Goal: Task Accomplishment & Management: Manage account settings

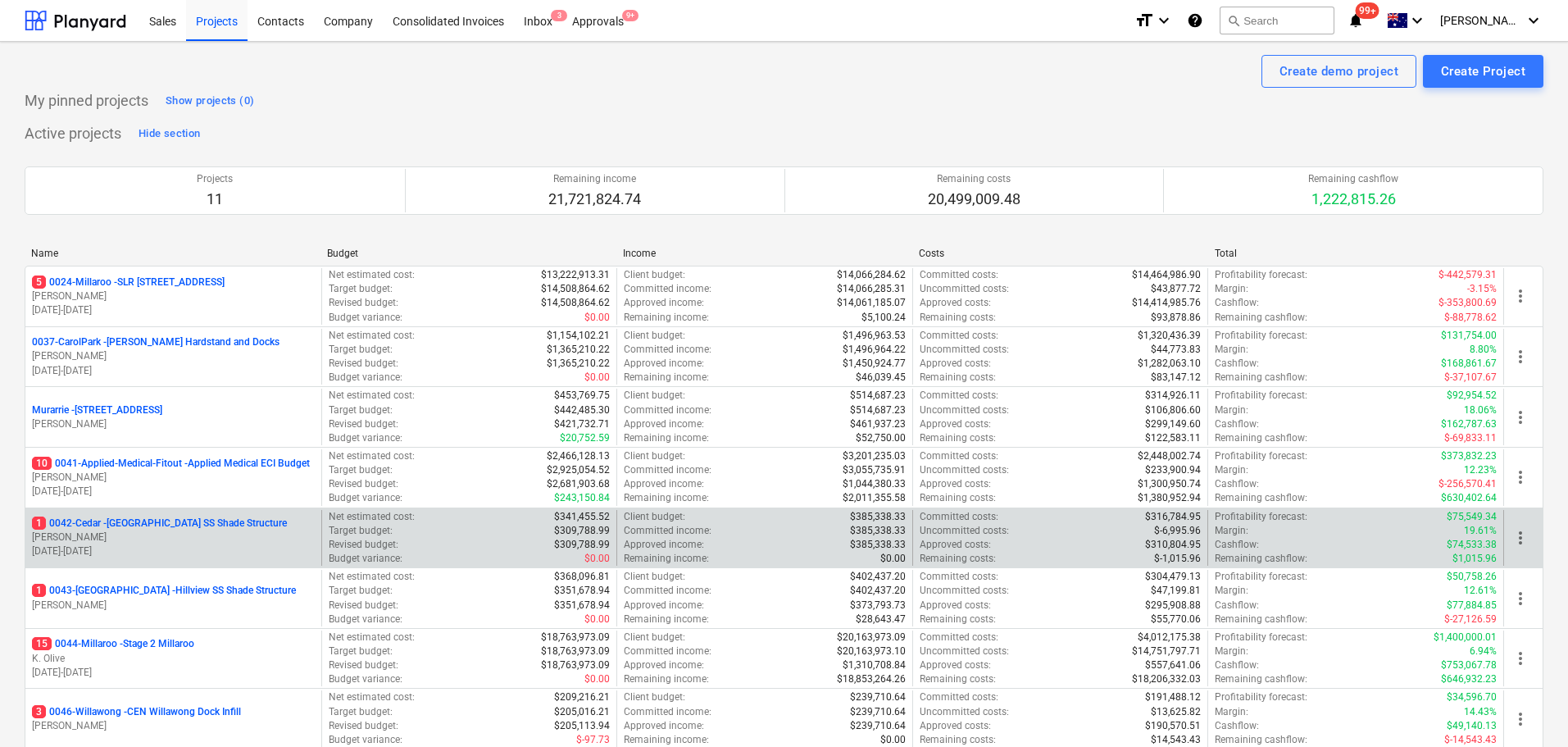
scroll to position [82, 0]
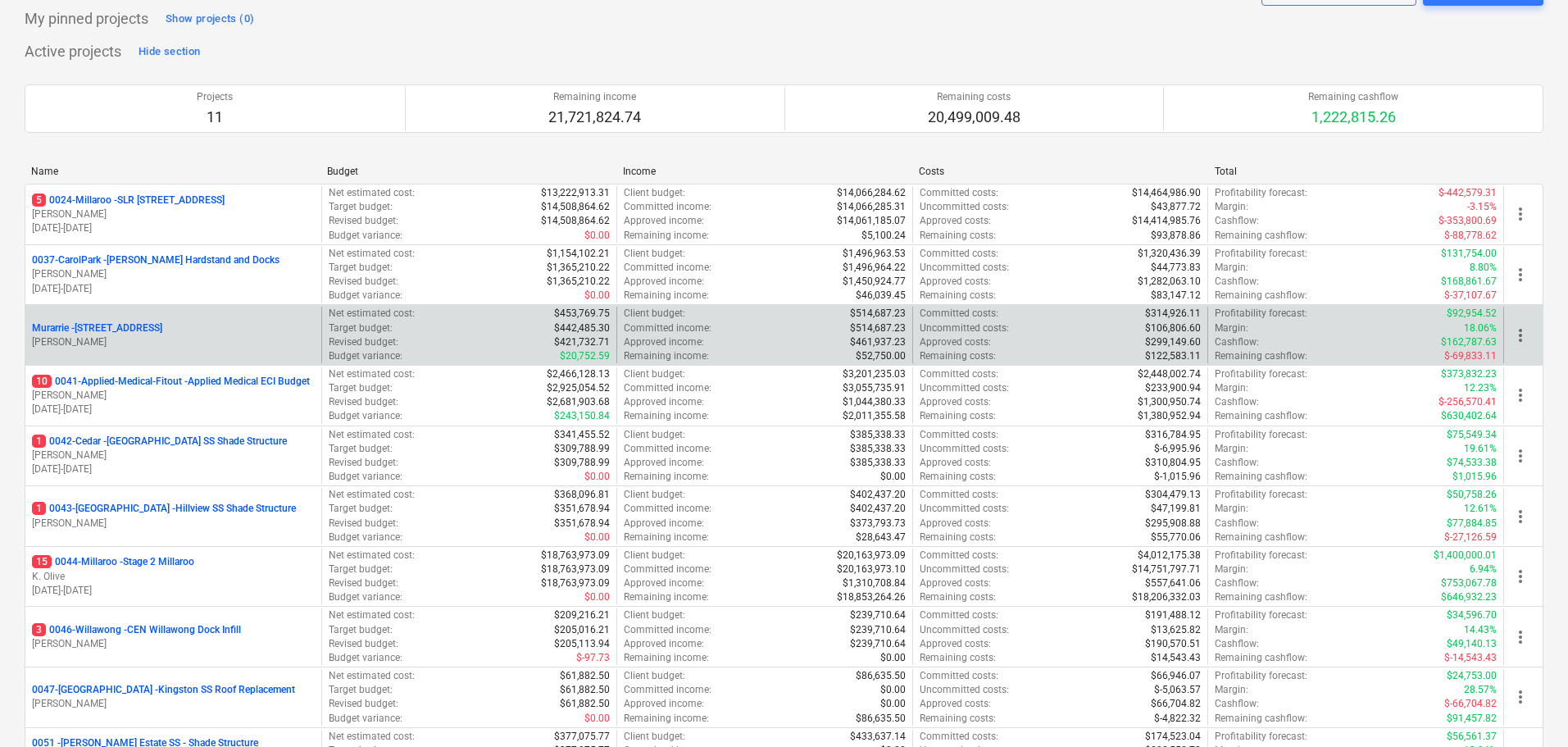
click at [162, 323] on p "Murarrie - [STREET_ADDRESS]" at bounding box center [96, 328] width 130 height 14
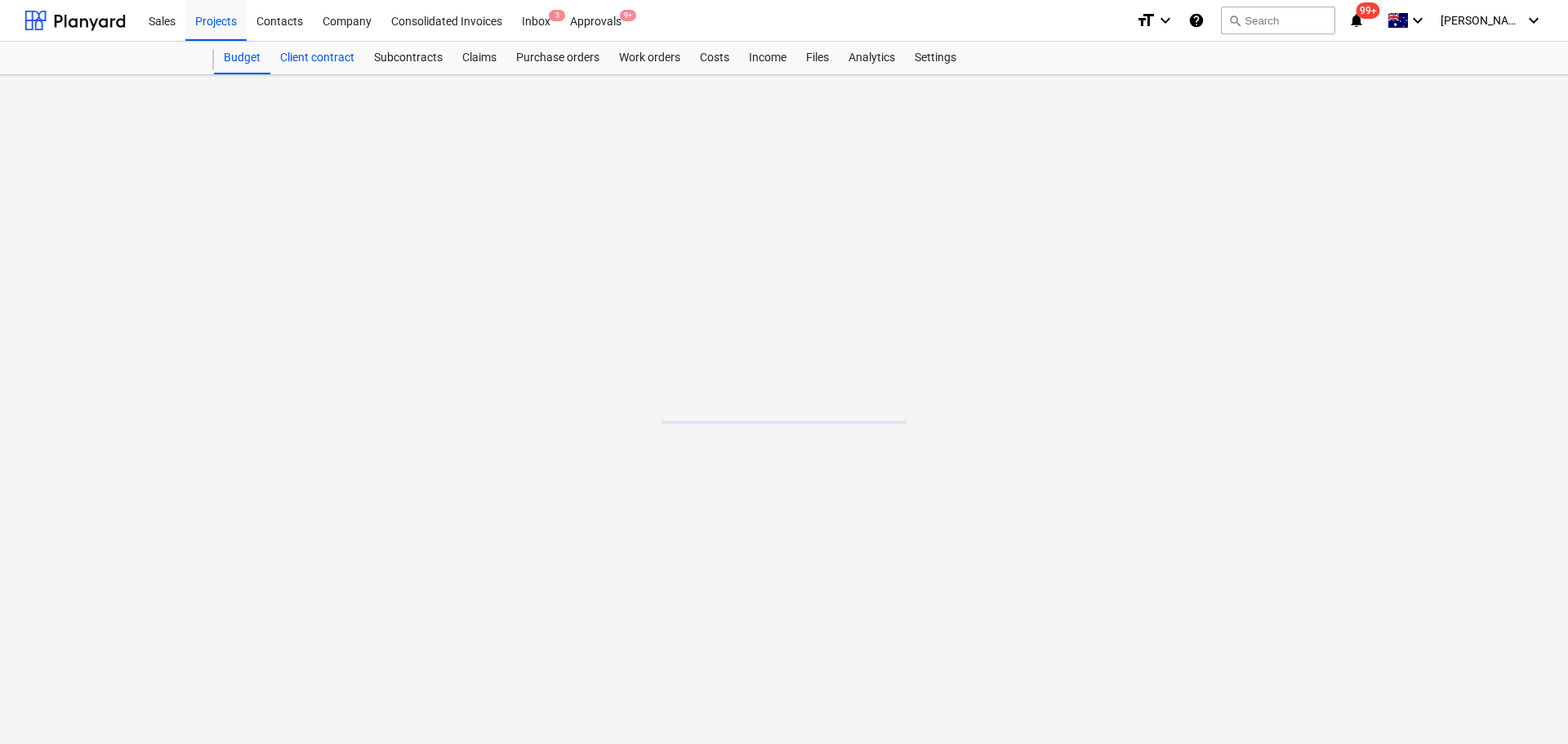
click at [320, 53] on div "Client contract" at bounding box center [317, 58] width 94 height 33
click at [467, 58] on div "Claims" at bounding box center [479, 58] width 53 height 33
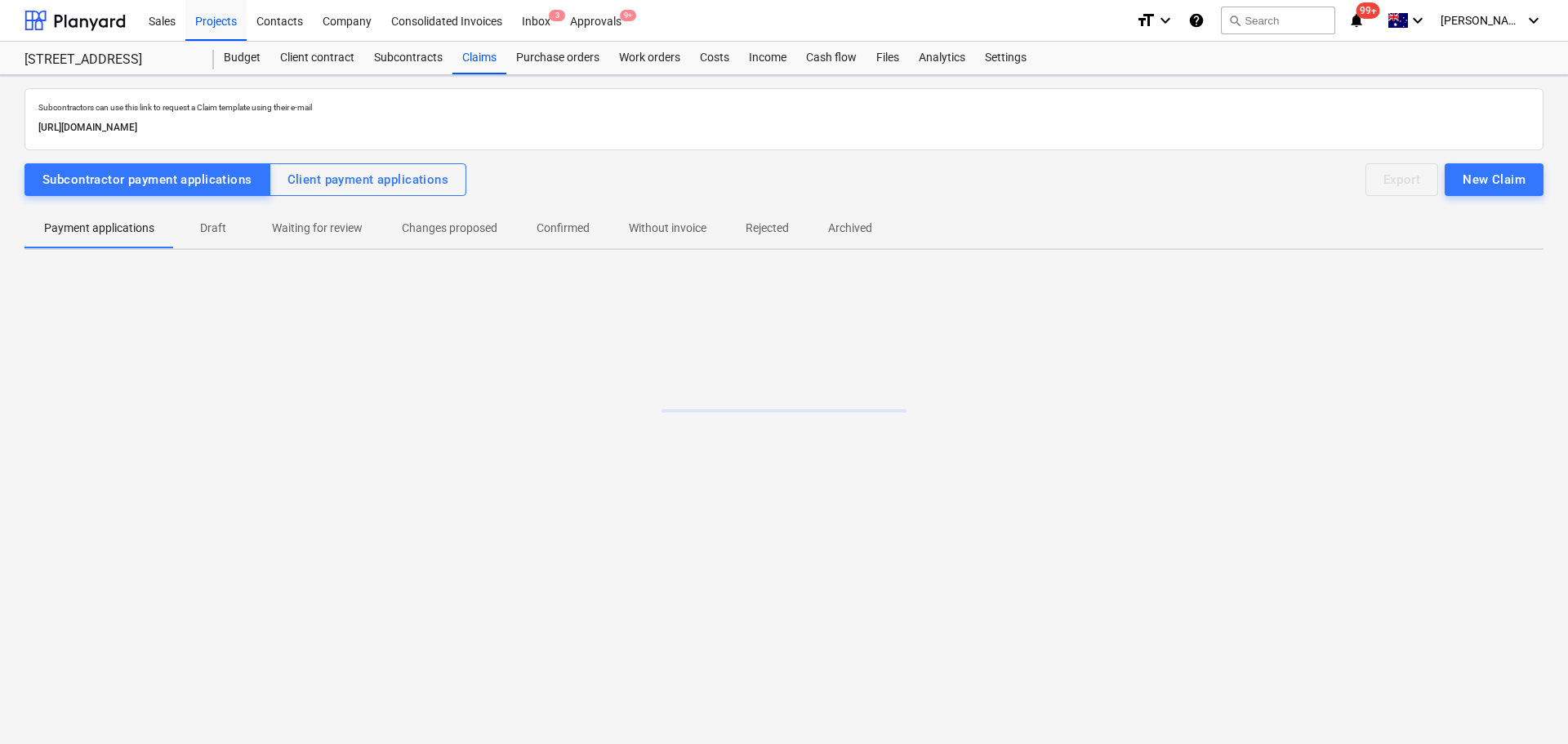
click at [359, 147] on div "Subcontractors can use this link to request a Claim template using their e-mail…" at bounding box center [784, 119] width 1519 height 62
click at [379, 168] on button "Client payment applications" at bounding box center [368, 179] width 198 height 33
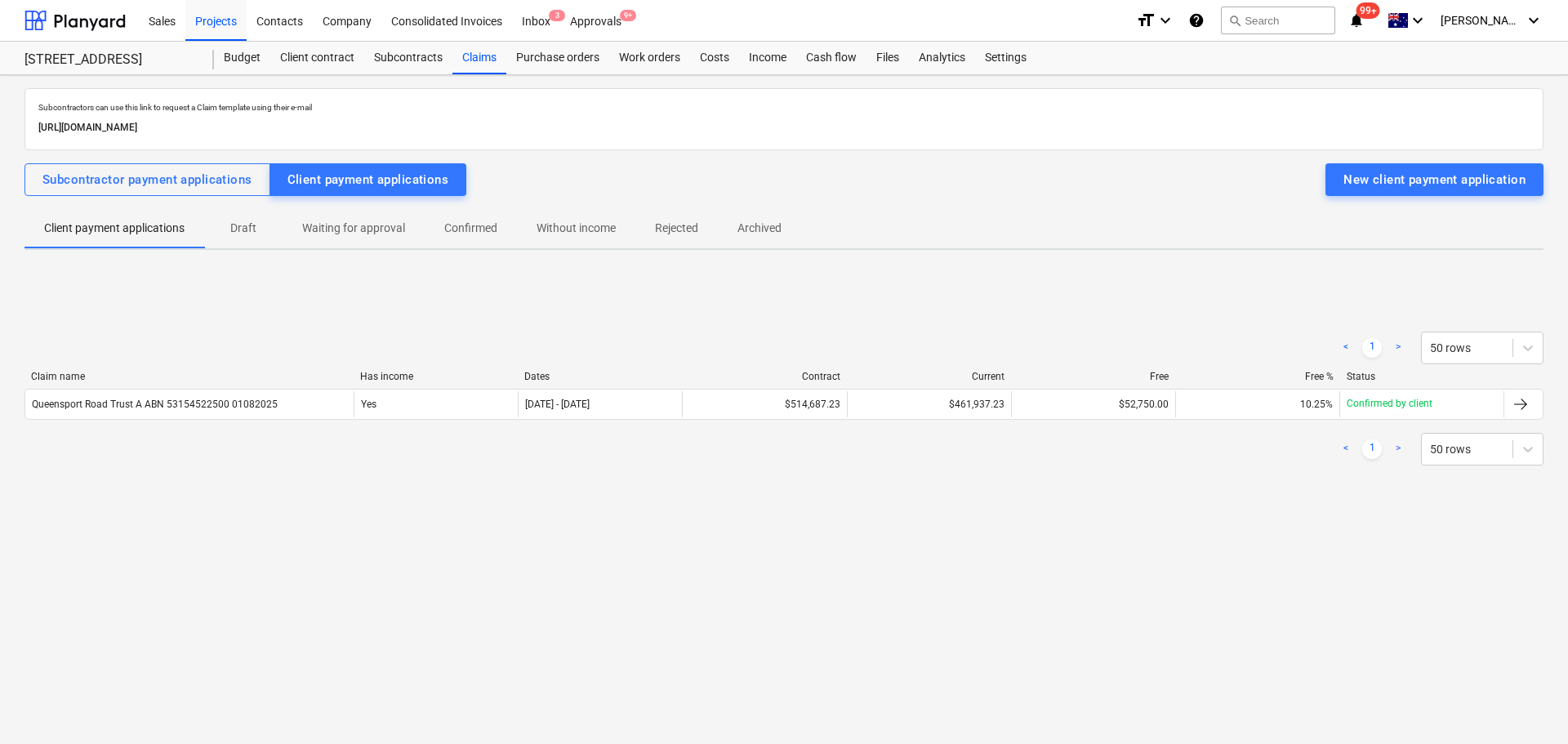
click at [195, 424] on div "Claim name Has income Dates Contract Current Free Free % Status Queensport Road…" at bounding box center [784, 398] width 1519 height 55
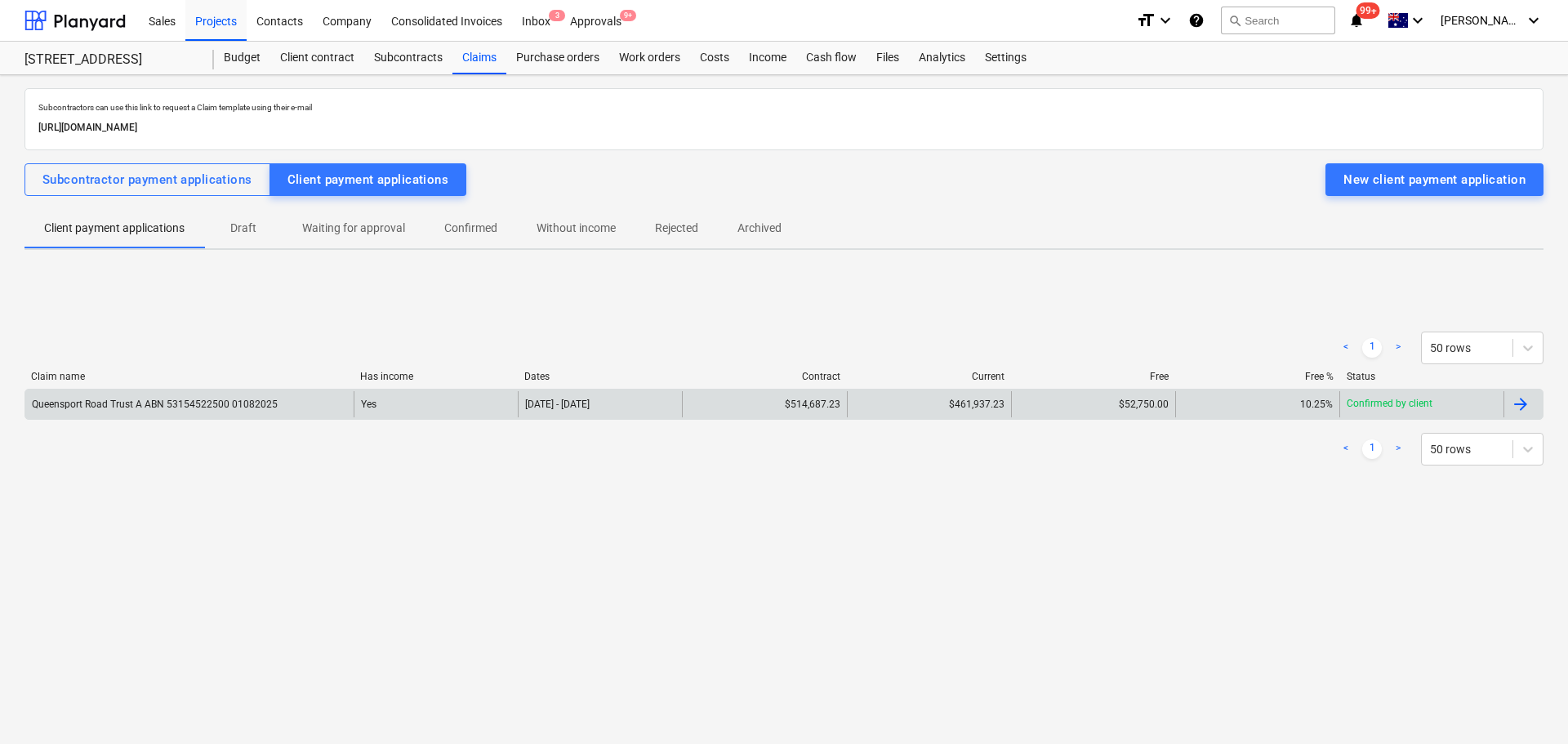
click at [202, 411] on div "Queensport Road Trust A ABN 53154522500 01082025" at bounding box center [189, 404] width 328 height 26
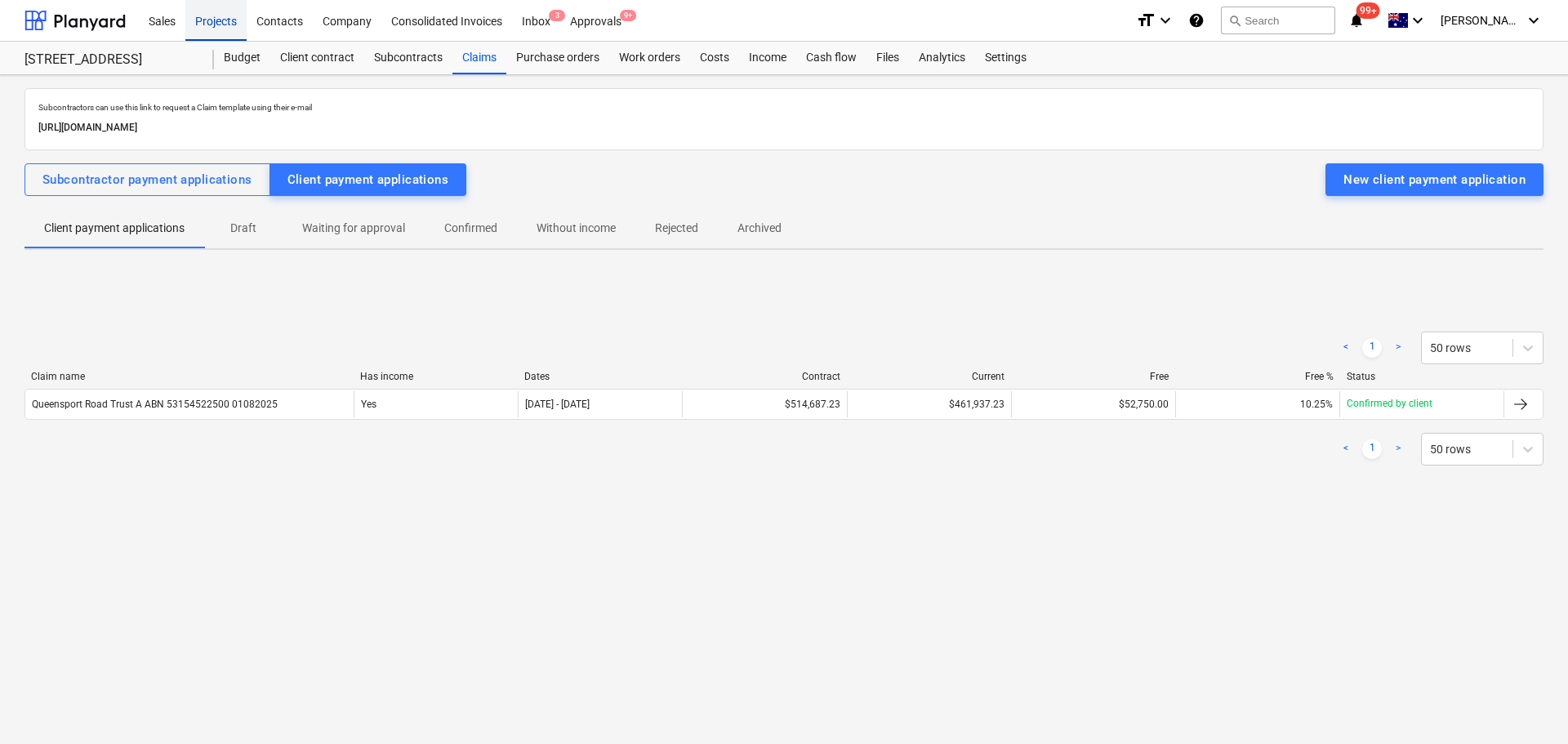
click at [227, 12] on div "Projects" at bounding box center [217, 20] width 62 height 42
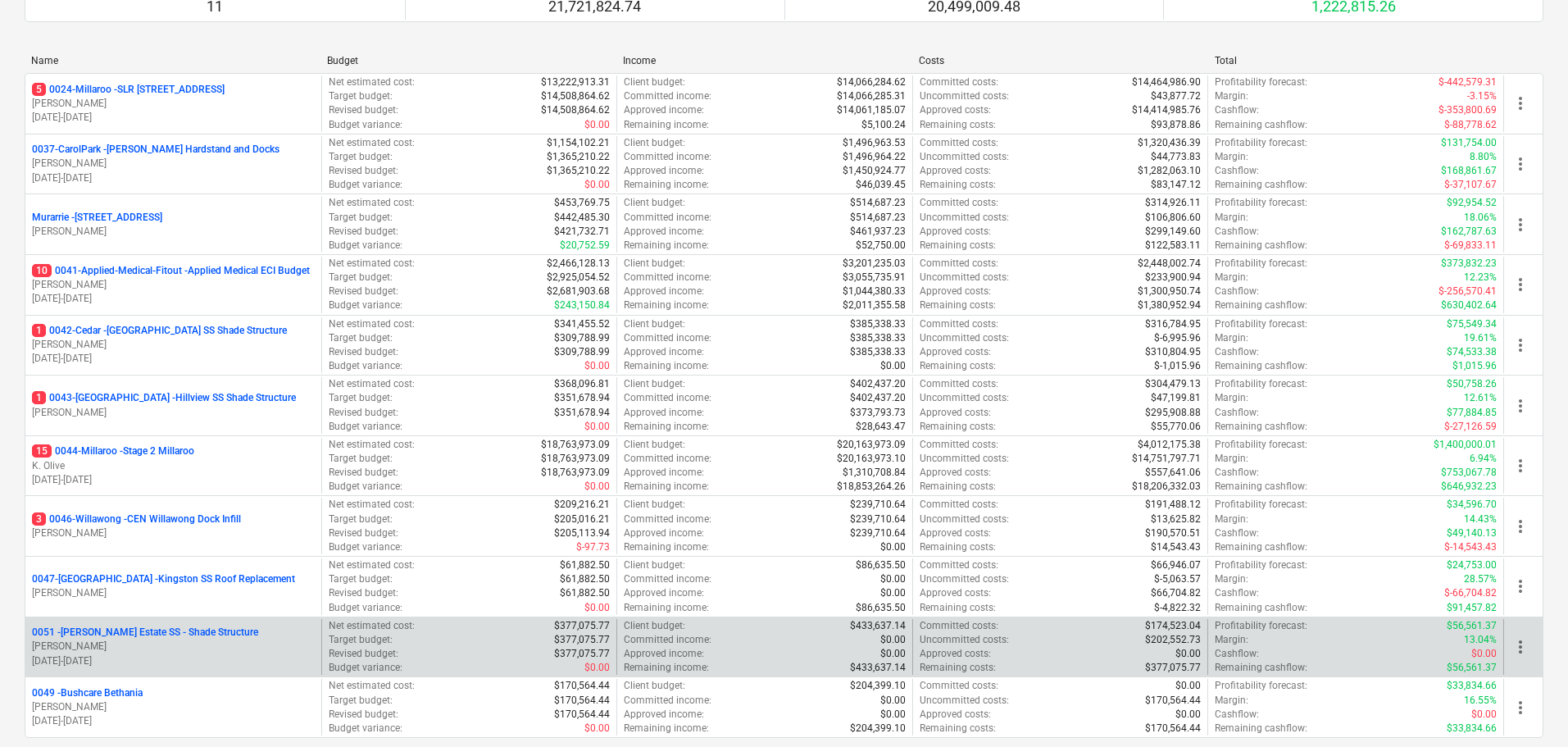
scroll to position [164, 0]
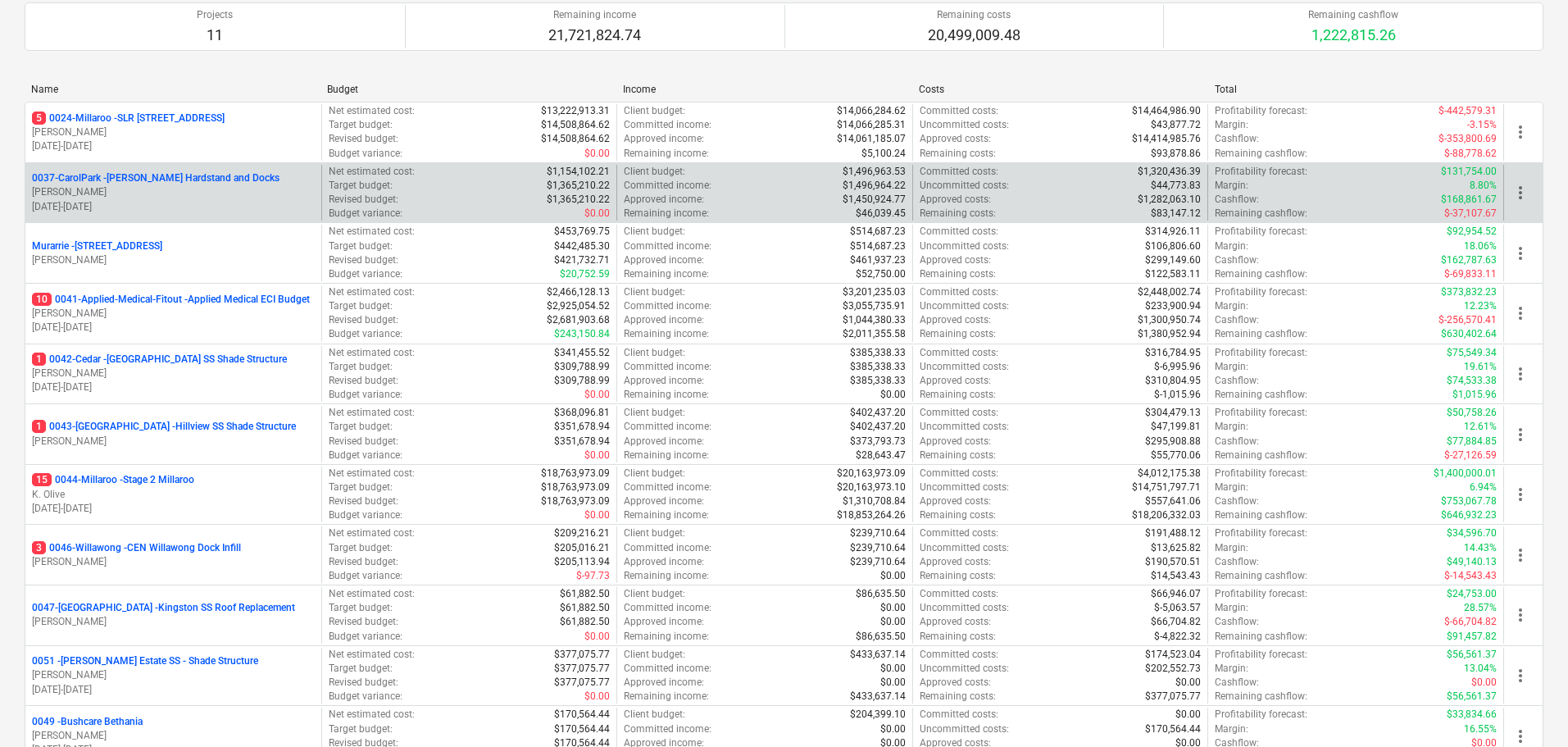
click at [186, 174] on p "0037-CarolPark - [PERSON_NAME] Hardstand and Docks" at bounding box center [156, 177] width 247 height 14
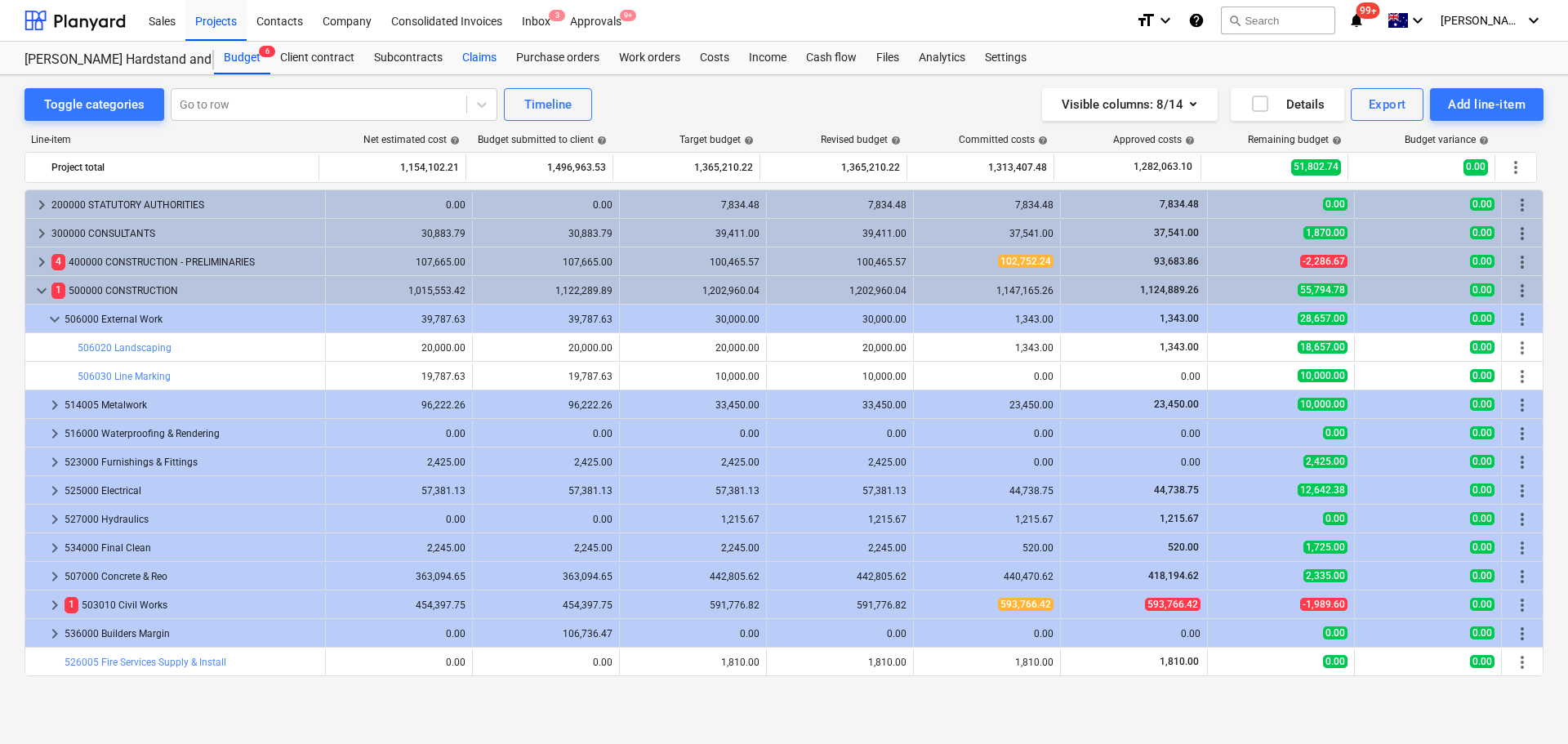
click at [482, 53] on div "Claims" at bounding box center [479, 58] width 53 height 33
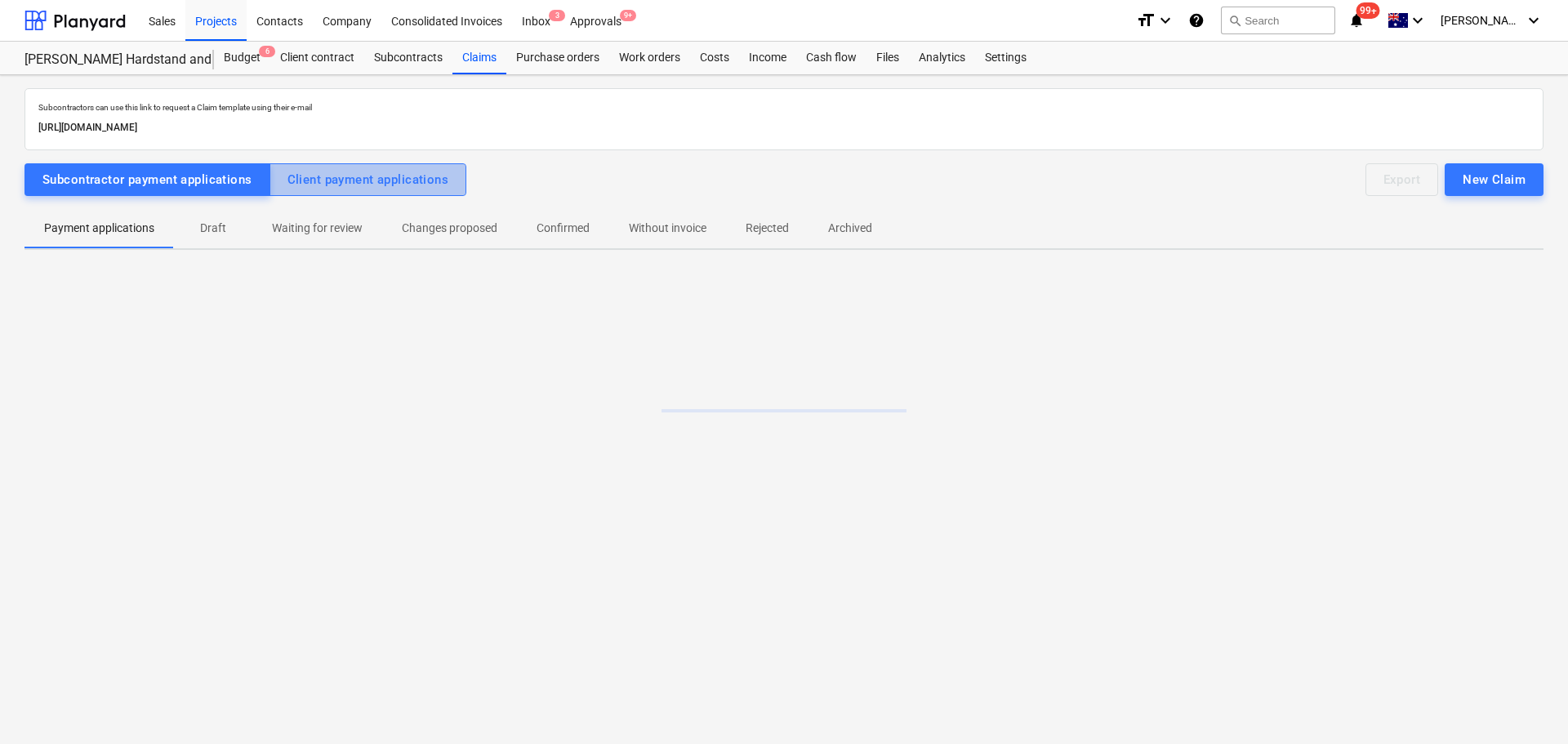
click at [367, 189] on div "Client payment applications" at bounding box center [368, 179] width 161 height 21
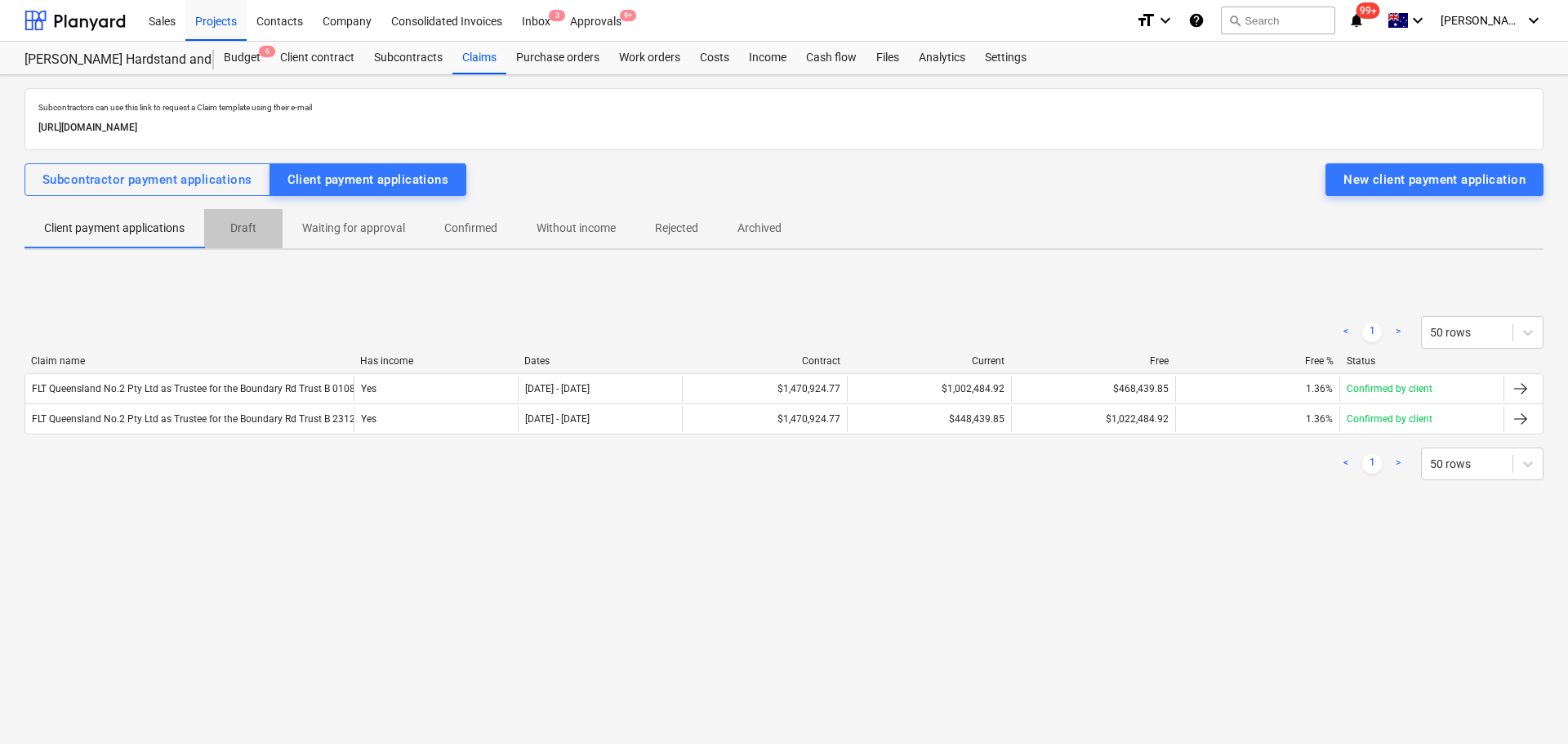
click at [251, 226] on p "Draft" at bounding box center [243, 227] width 39 height 17
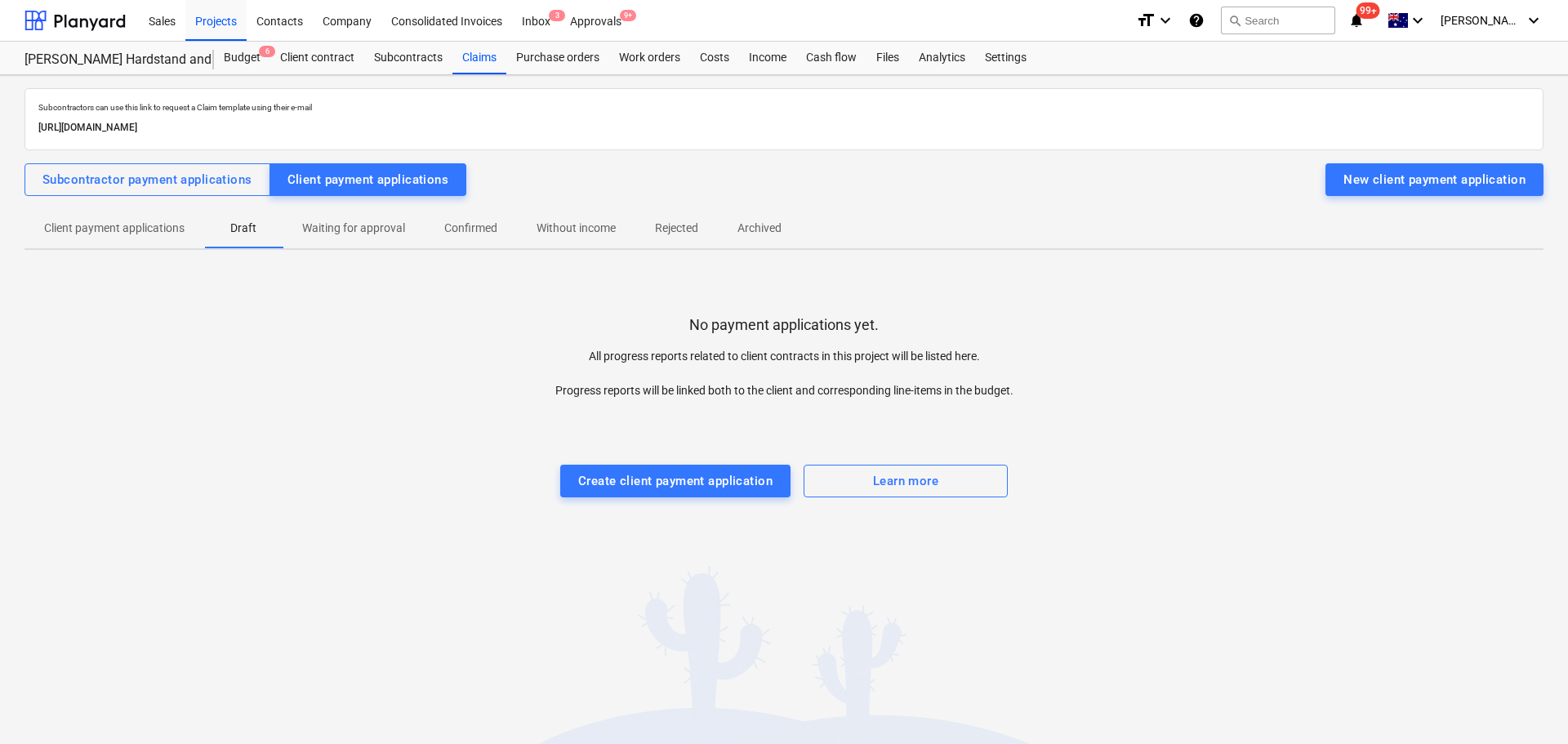
click at [131, 227] on p "Client payment applications" at bounding box center [114, 227] width 140 height 17
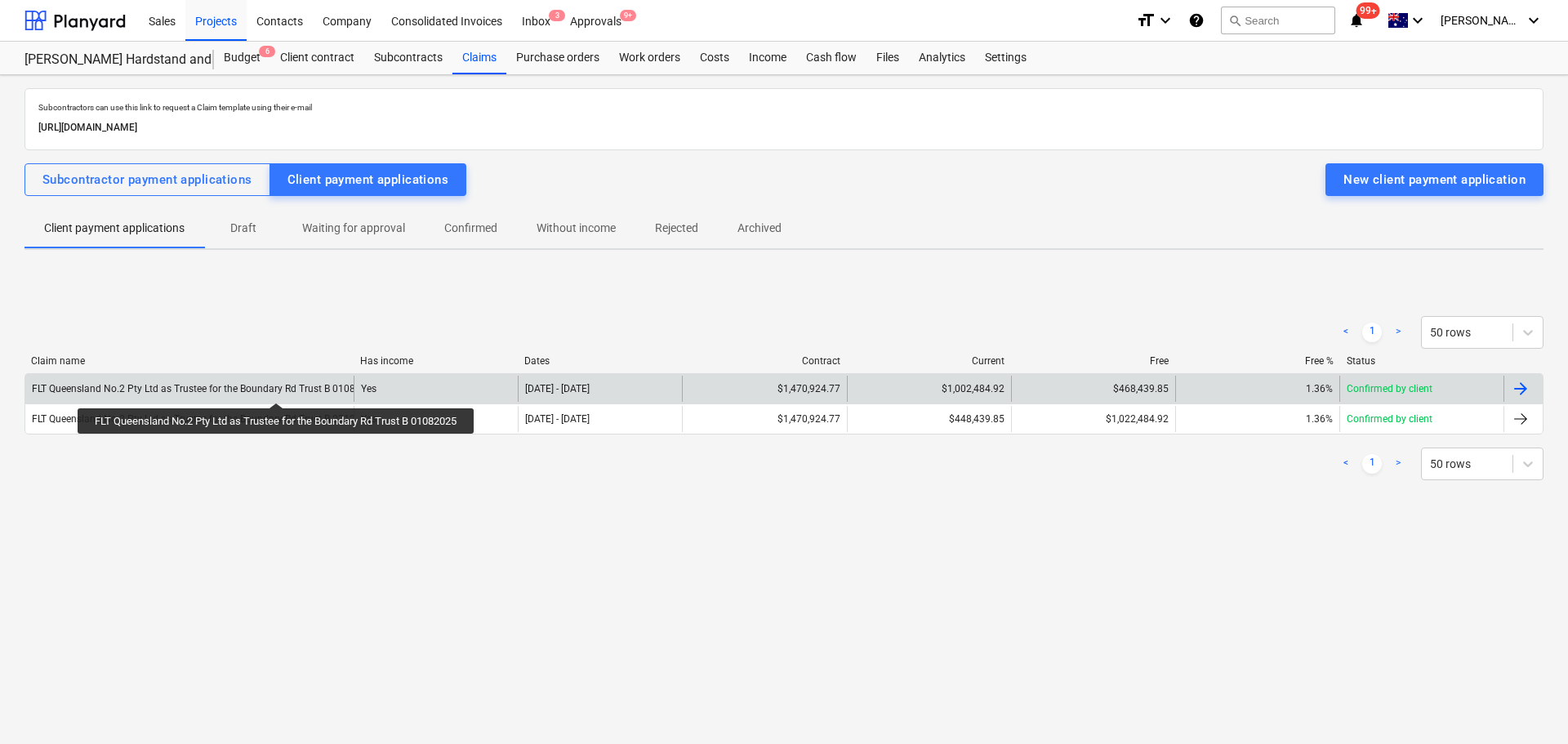
click at [280, 388] on div "FLT Queensland No.2 Pty Ltd as Trustee for the Boundary Rd Trust B 01082025" at bounding box center [205, 389] width 346 height 12
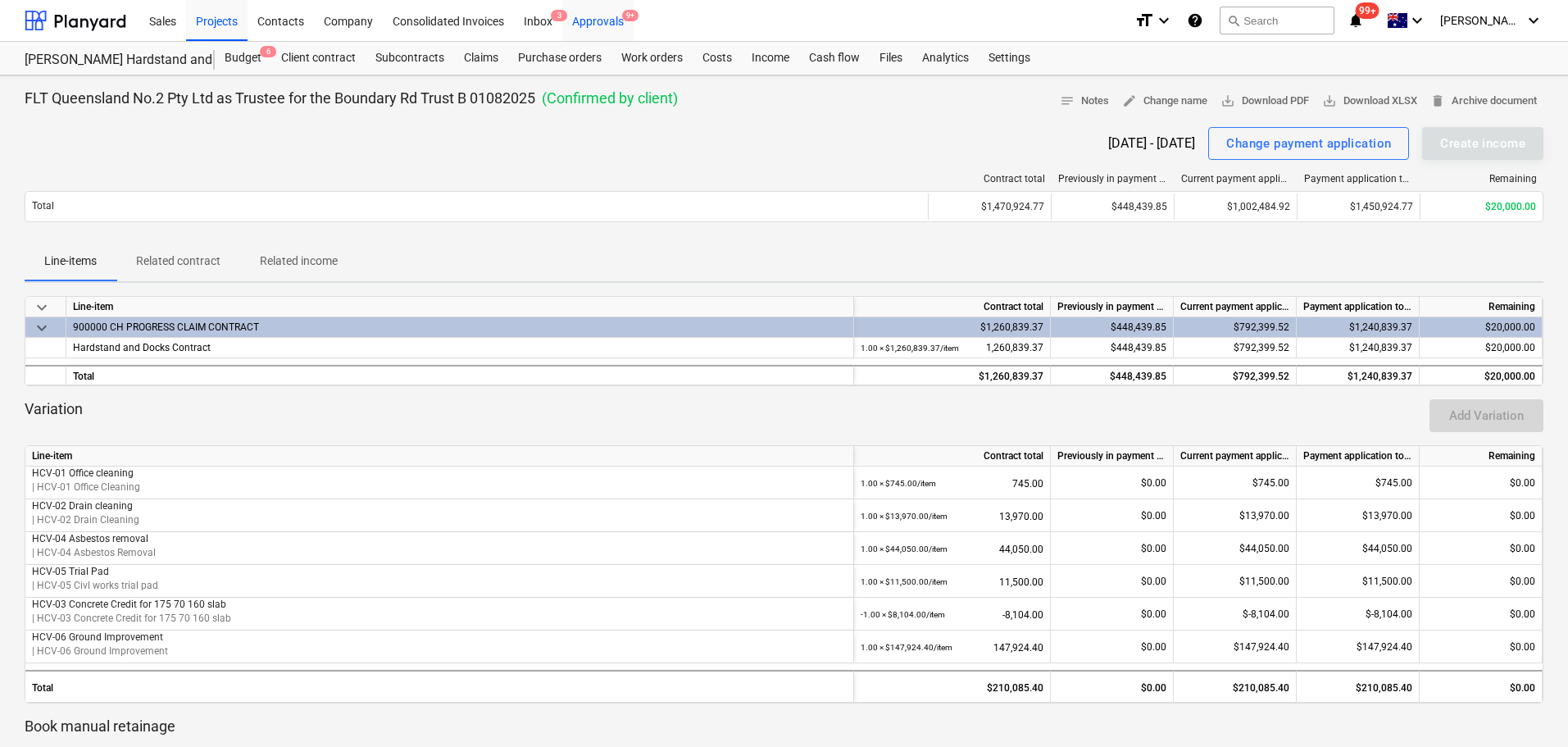
click at [618, 20] on div "Approvals 9+" at bounding box center [598, 20] width 71 height 42
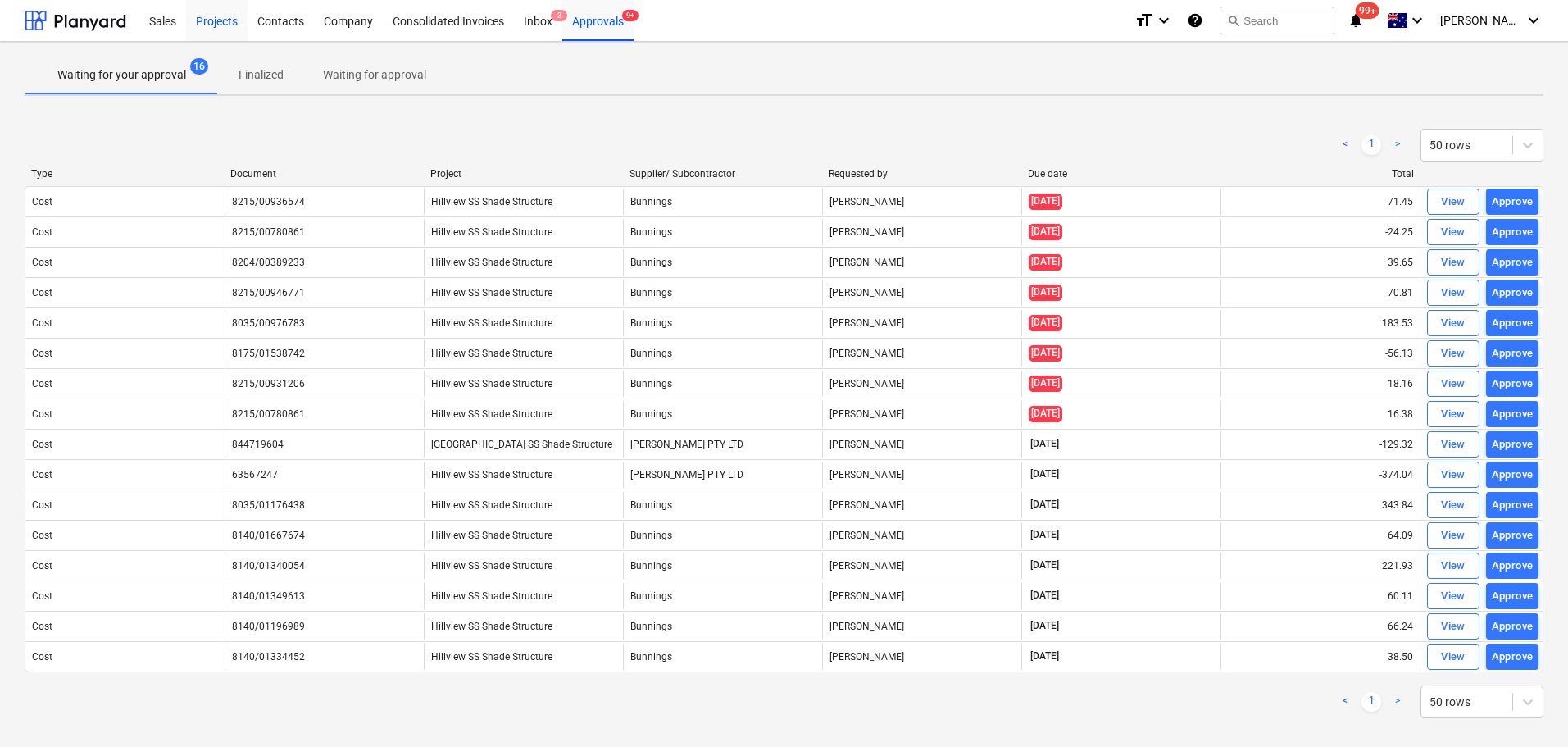
click at [241, 15] on div "Projects" at bounding box center [217, 20] width 62 height 42
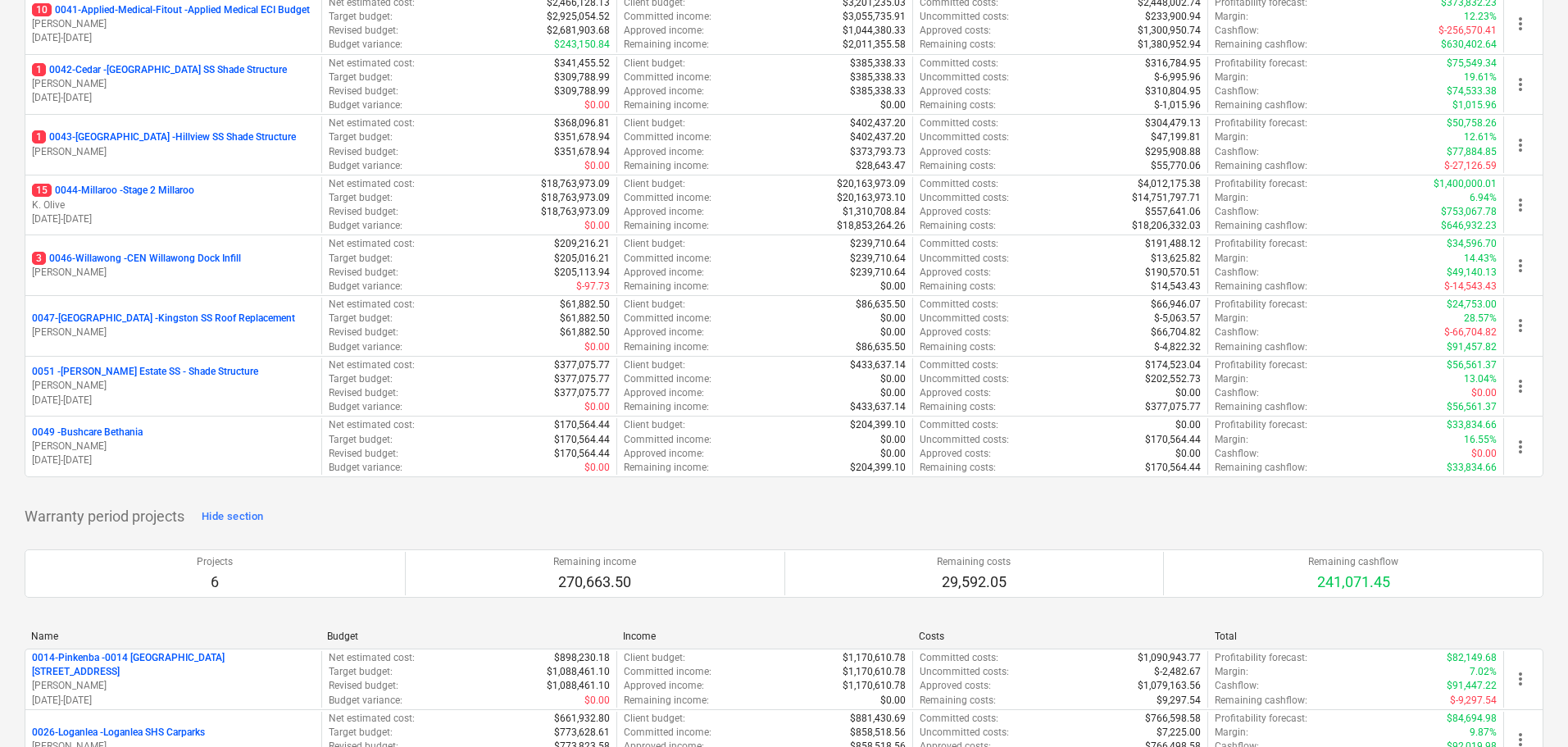
scroll to position [574, 0]
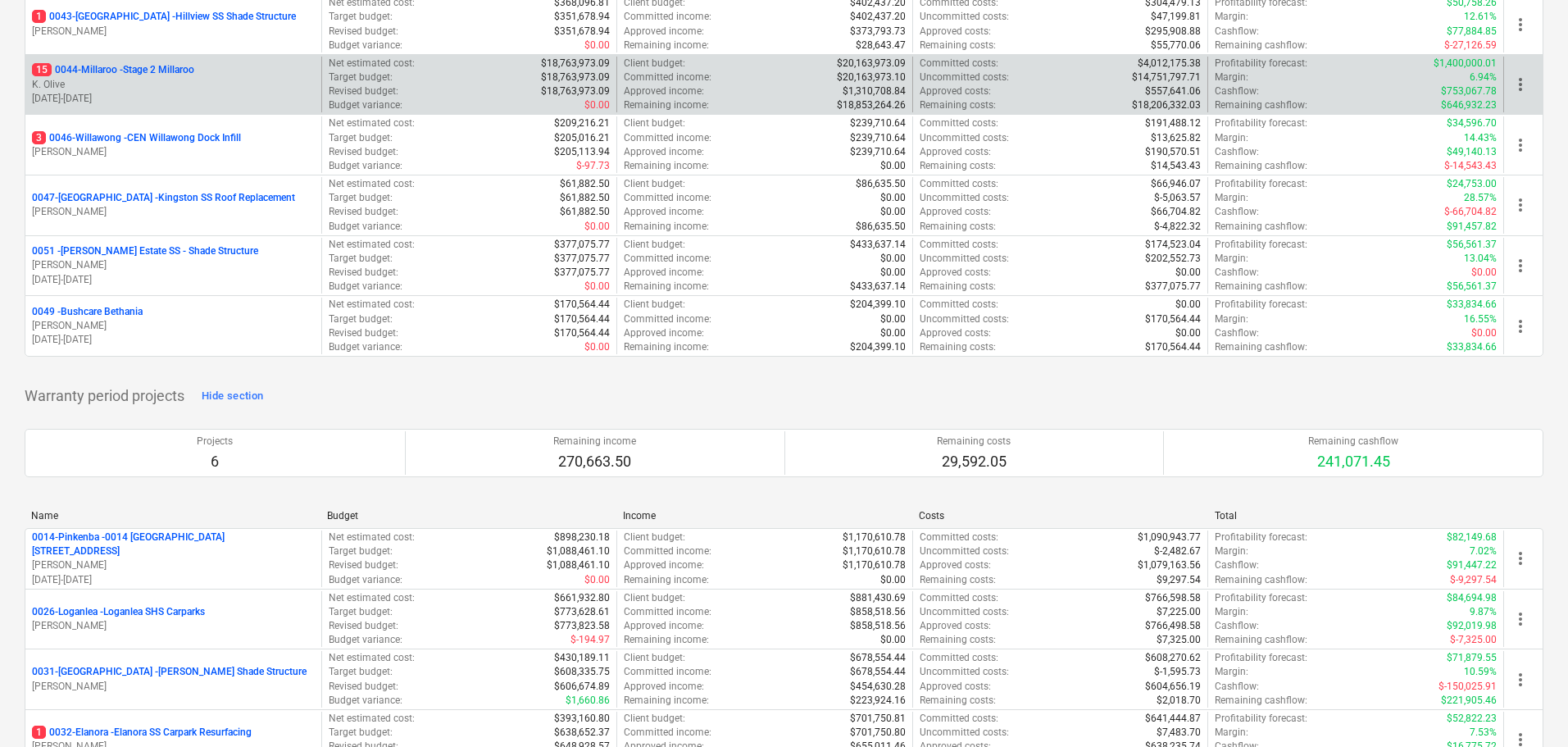
click at [190, 75] on p "15 0044-Millaroo - Stage 2 Millaroo" at bounding box center [113, 69] width 162 height 14
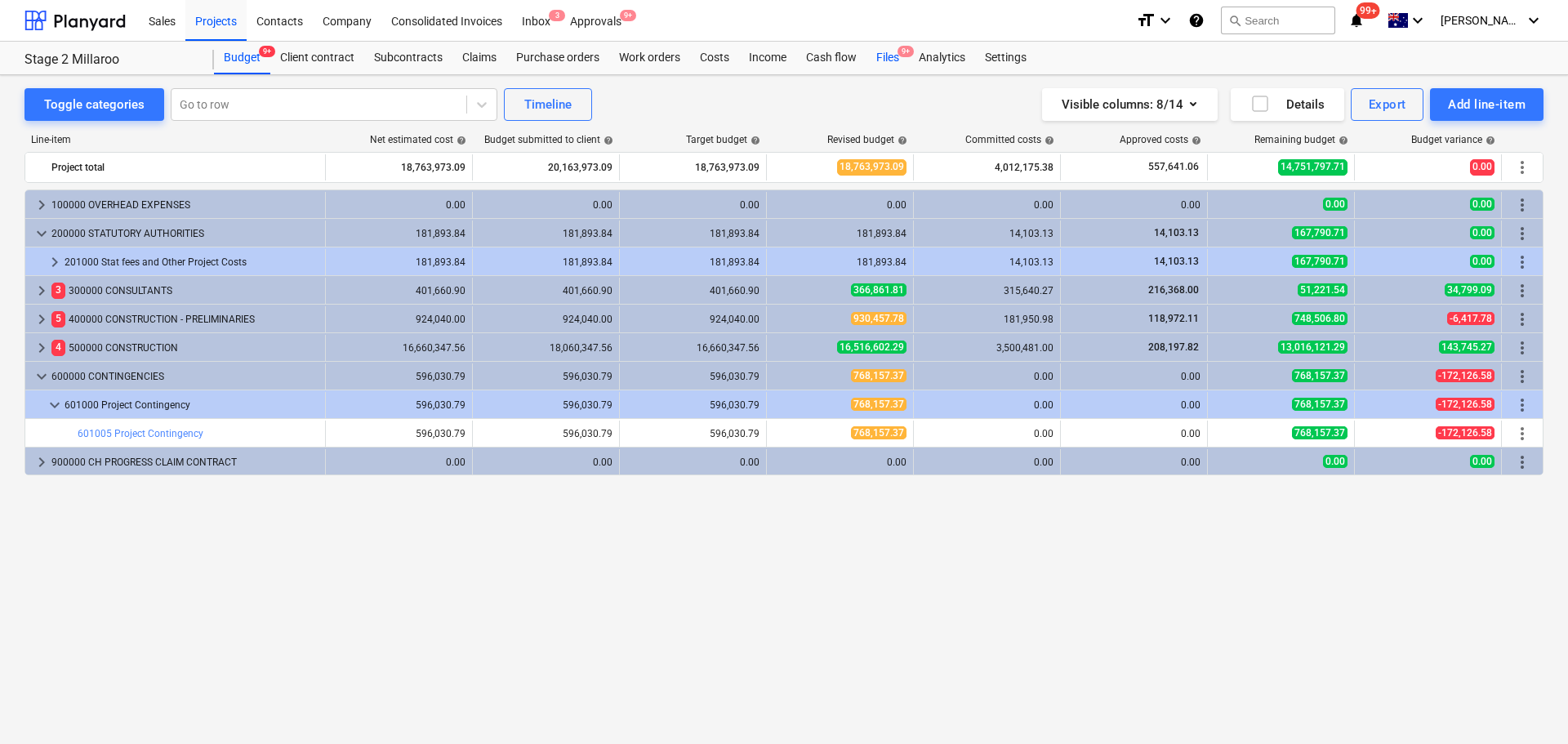
click at [904, 50] on span "9+" at bounding box center [905, 51] width 16 height 12
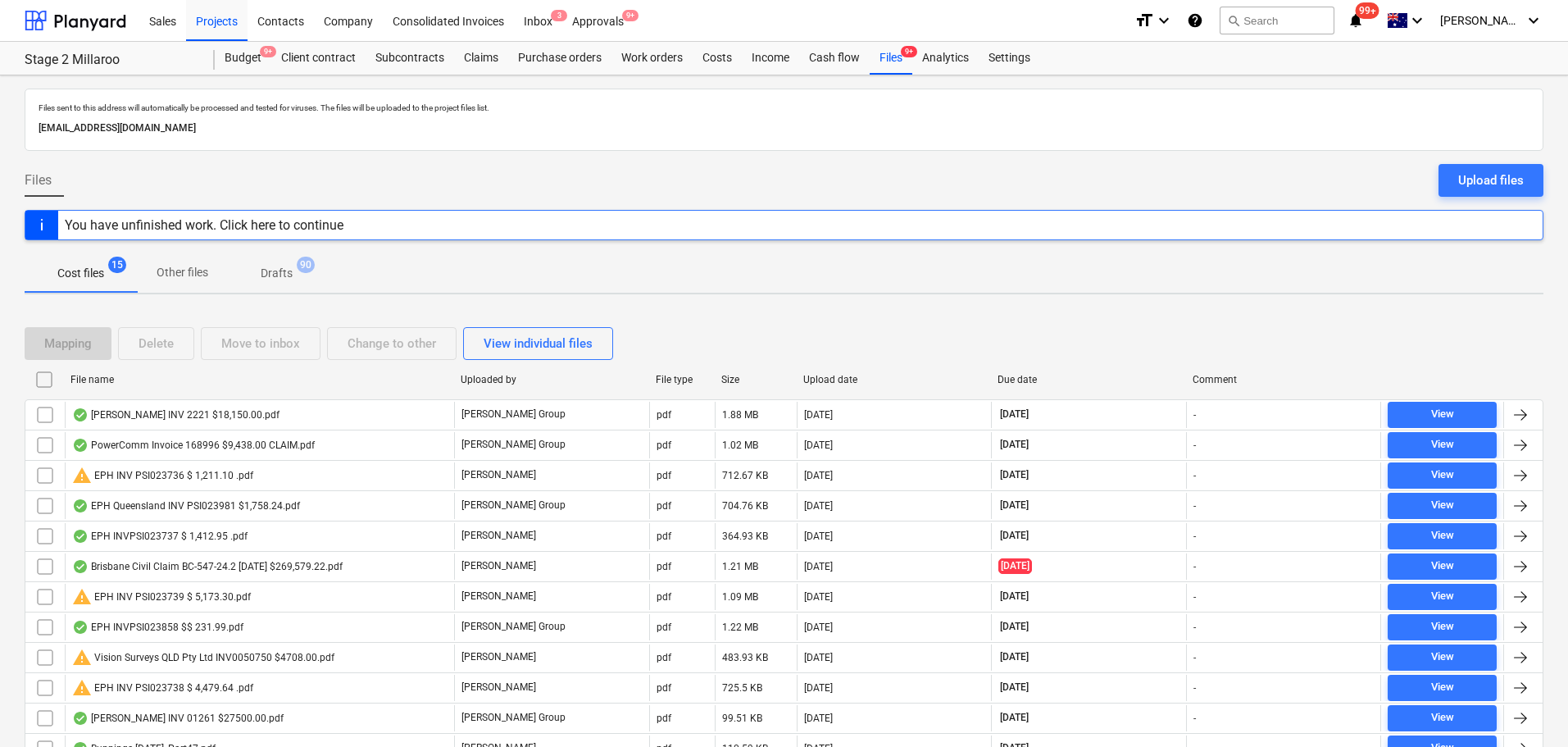
click at [95, 379] on div "File name" at bounding box center [258, 379] width 377 height 12
checkbox input "false"
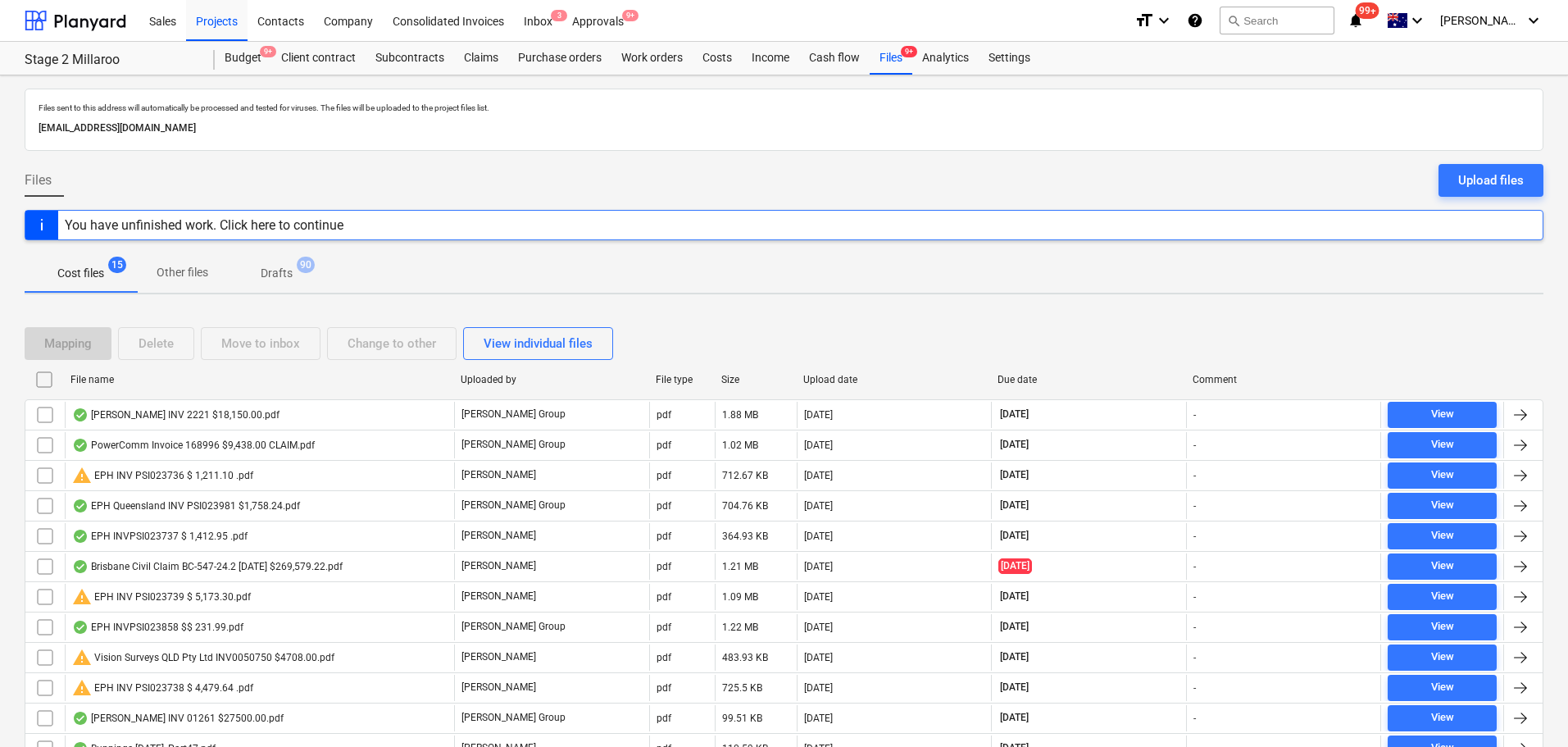
checkbox input "false"
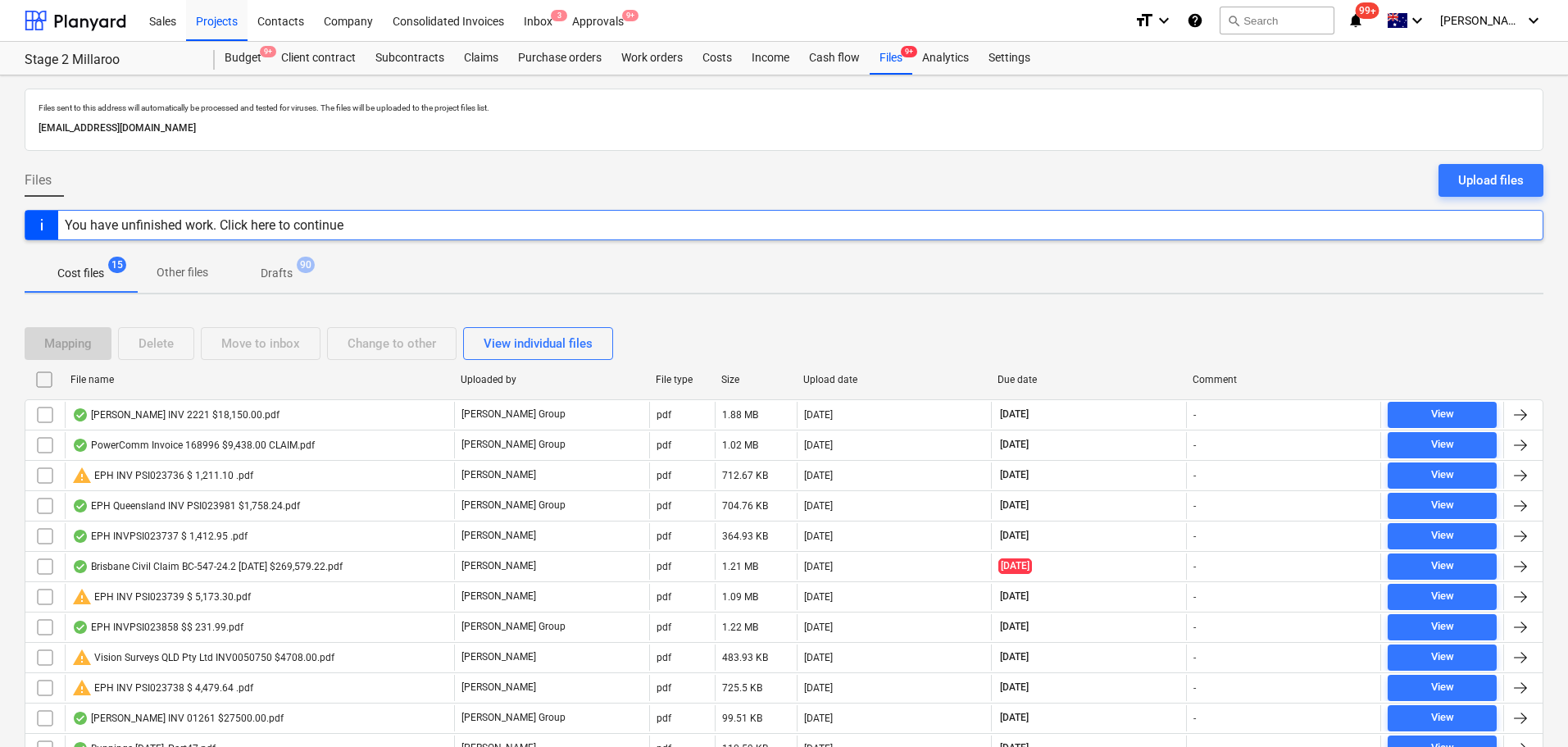
checkbox input "false"
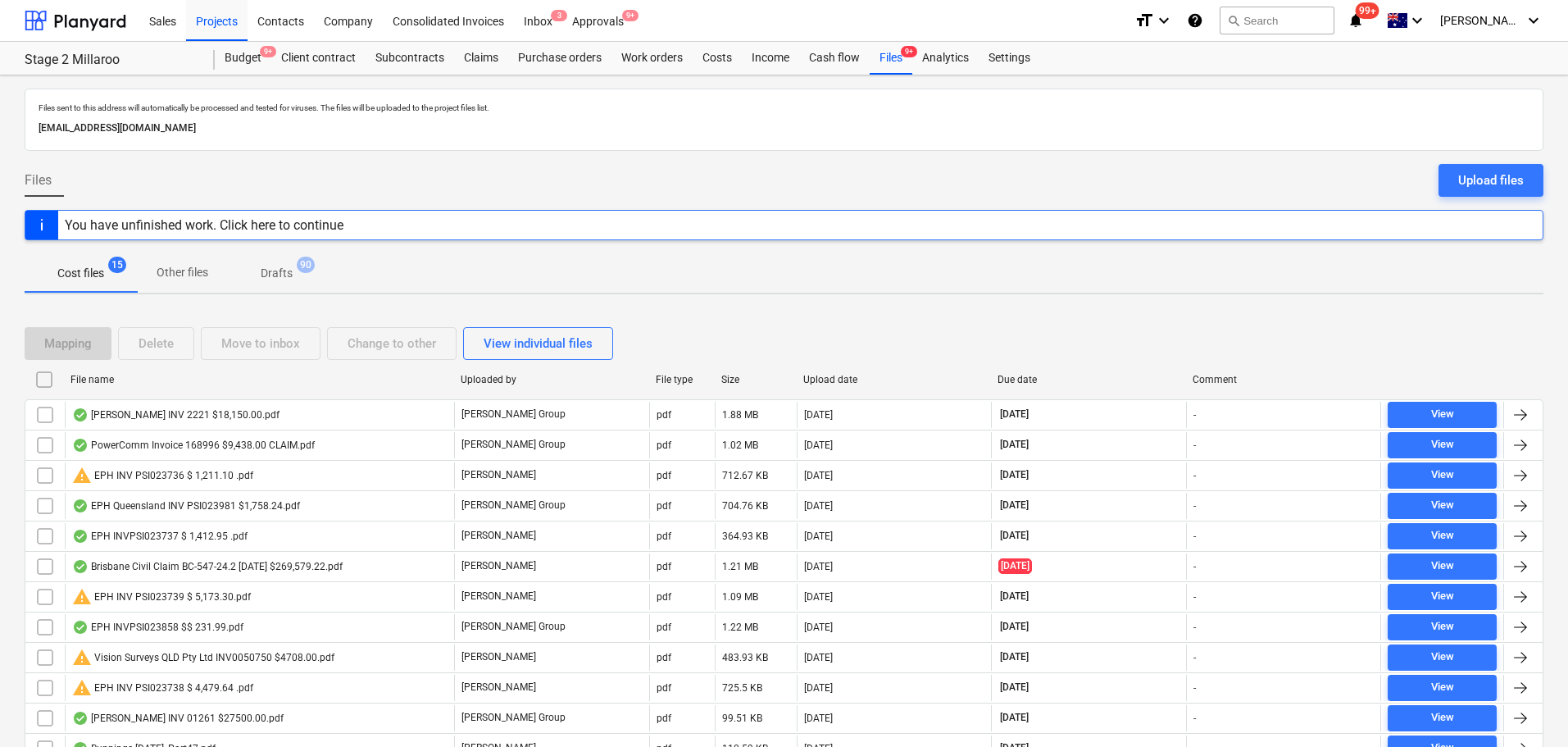
checkbox input "false"
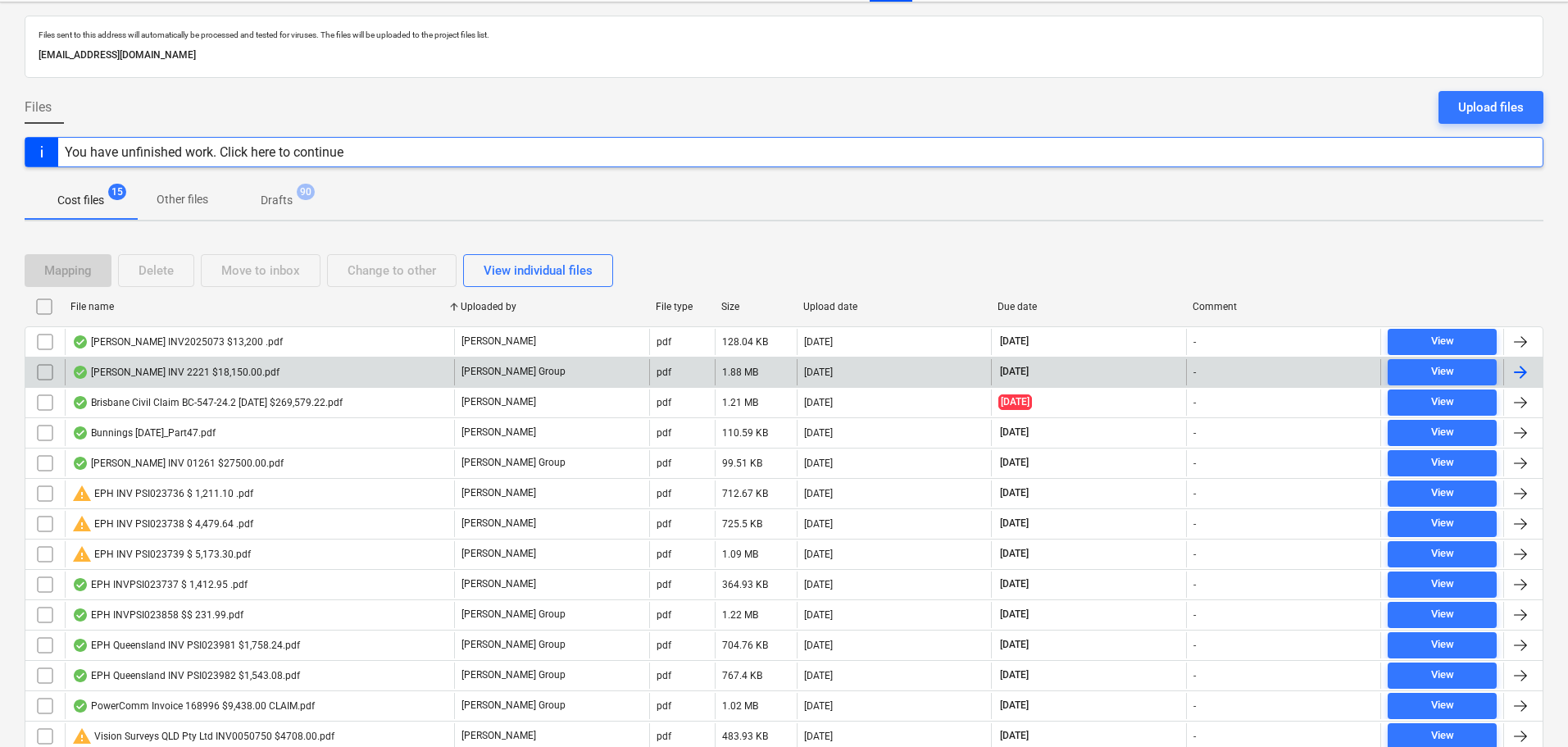
scroll to position [167, 0]
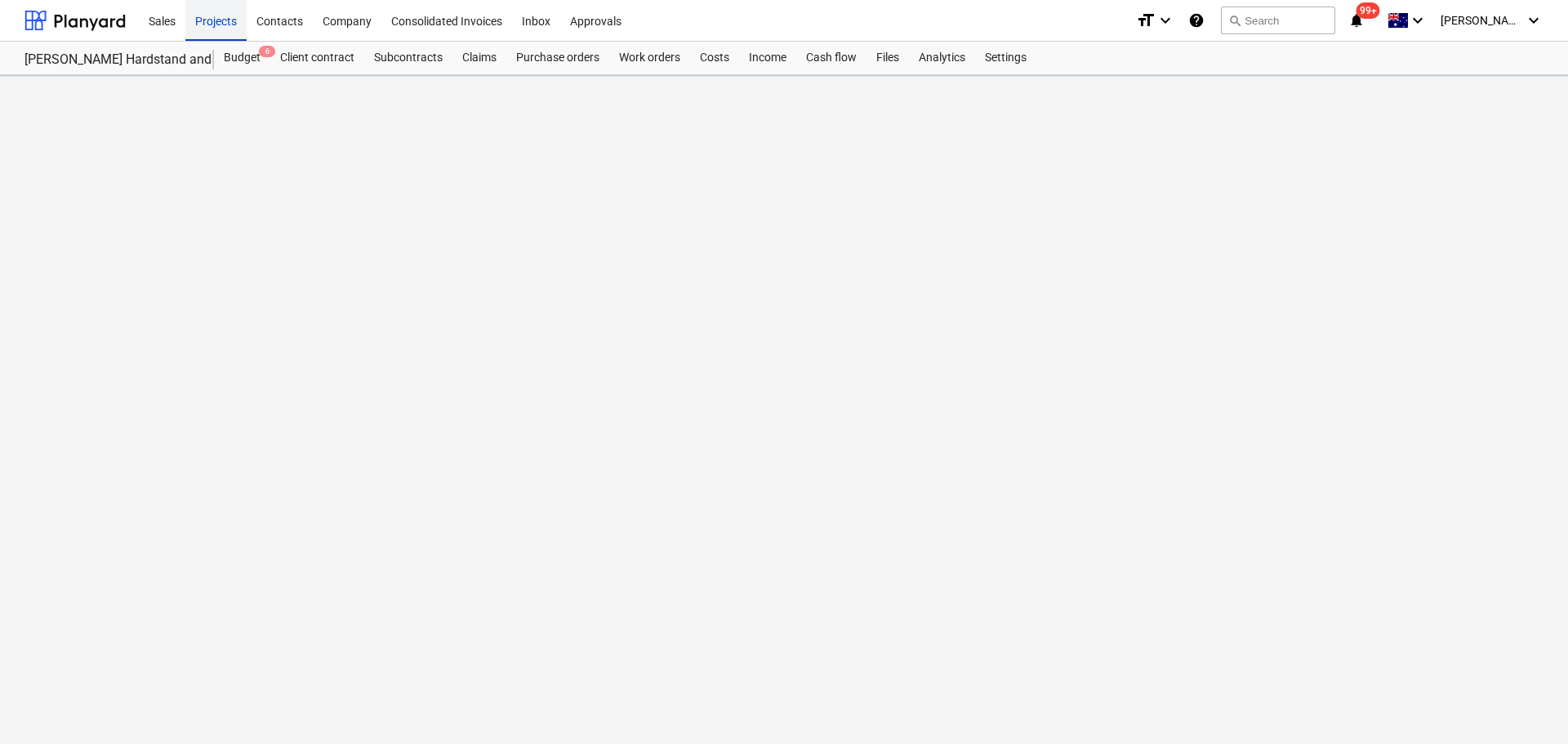
click at [216, 15] on div "Projects" at bounding box center [217, 20] width 62 height 42
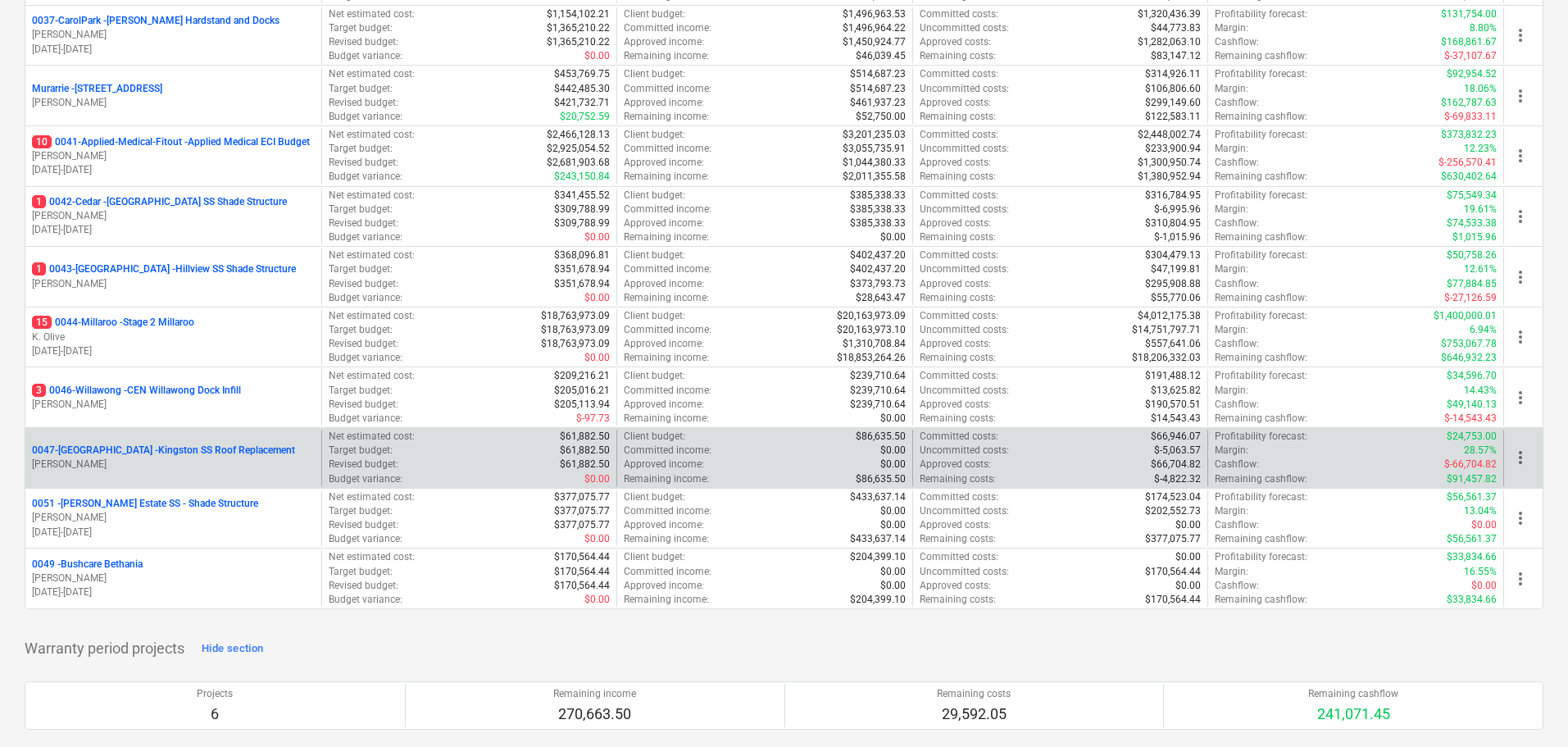
scroll to position [164, 0]
